Goal: Transaction & Acquisition: Subscribe to service/newsletter

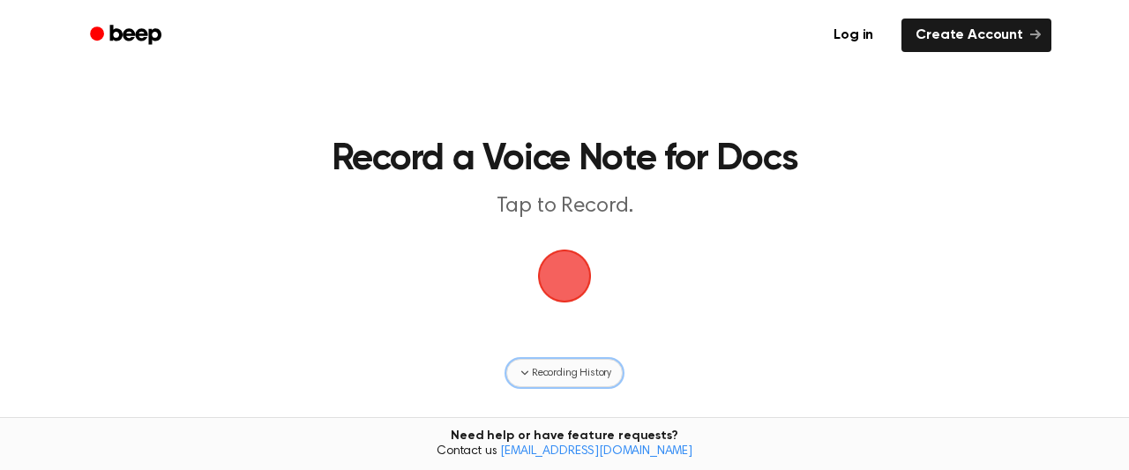
click at [563, 372] on span "Recording History" at bounding box center [571, 373] width 79 height 16
click at [565, 267] on span "button" at bounding box center [564, 276] width 99 height 99
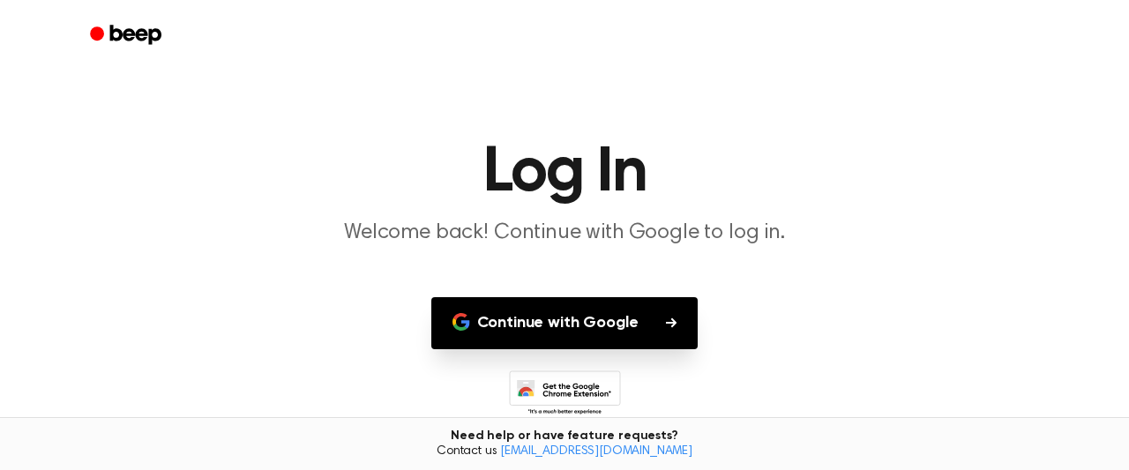
click at [135, 37] on icon "Beep" at bounding box center [135, 34] width 51 height 19
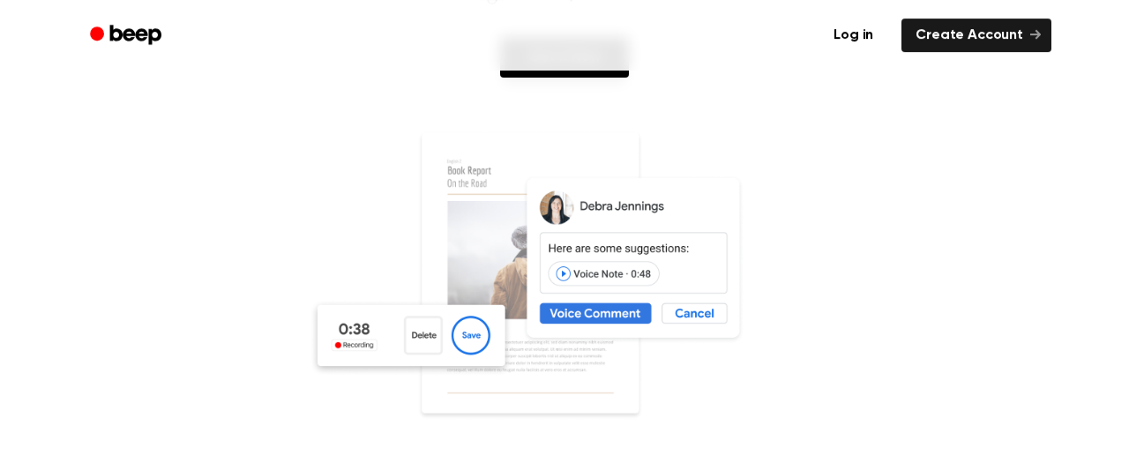
scroll to position [367, 0]
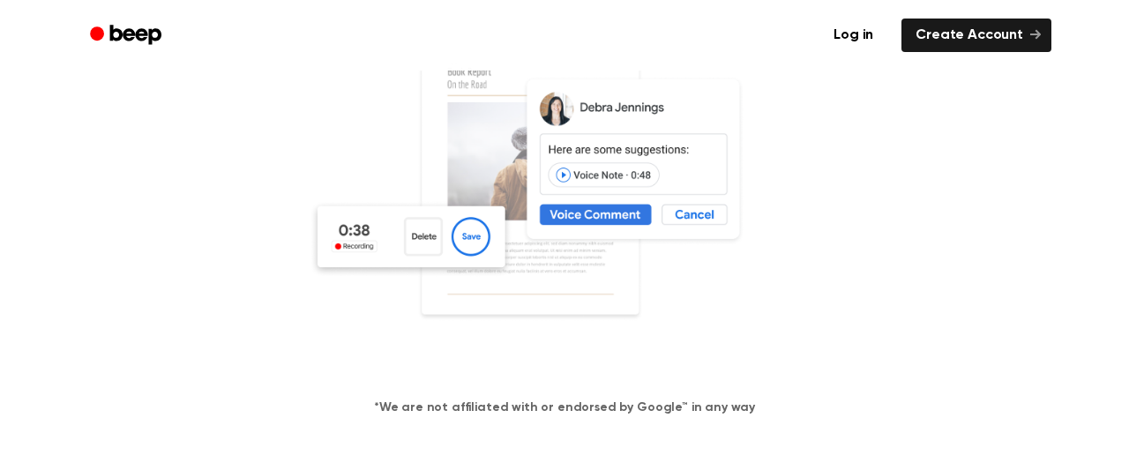
click at [472, 242] on img at bounding box center [565, 201] width 512 height 339
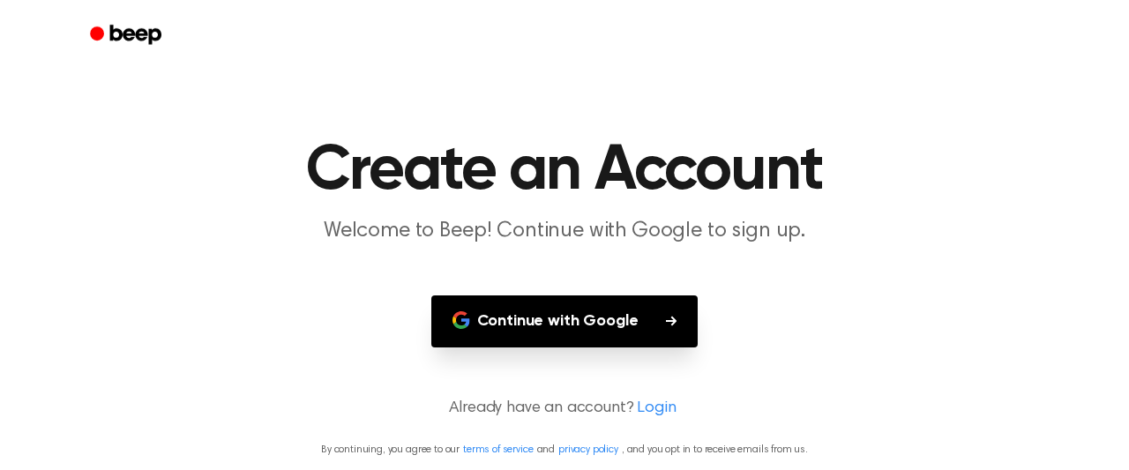
scroll to position [4, 0]
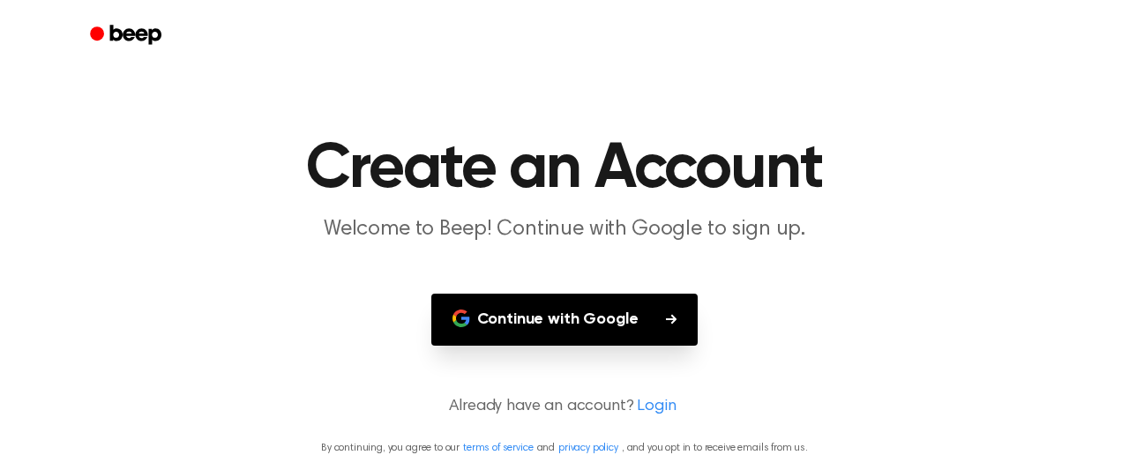
click at [581, 329] on button "Continue with Google" at bounding box center [564, 320] width 267 height 52
drag, startPoint x: 597, startPoint y: 347, endPoint x: 613, endPoint y: 354, distance: 17.4
click at [605, 348] on main "Create an Account Welcome to Beep! Continue with Google to sign up. Continue wi…" at bounding box center [564, 233] width 1129 height 474
